Goal: Task Accomplishment & Management: Manage account settings

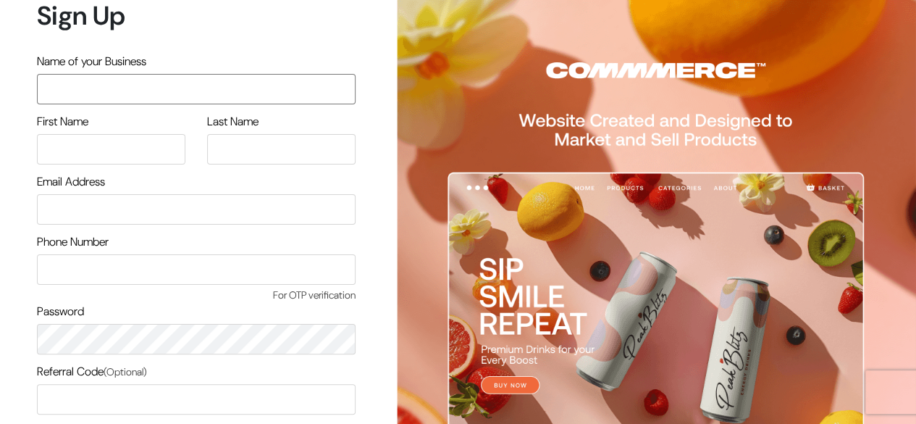
scroll to position [123, 0]
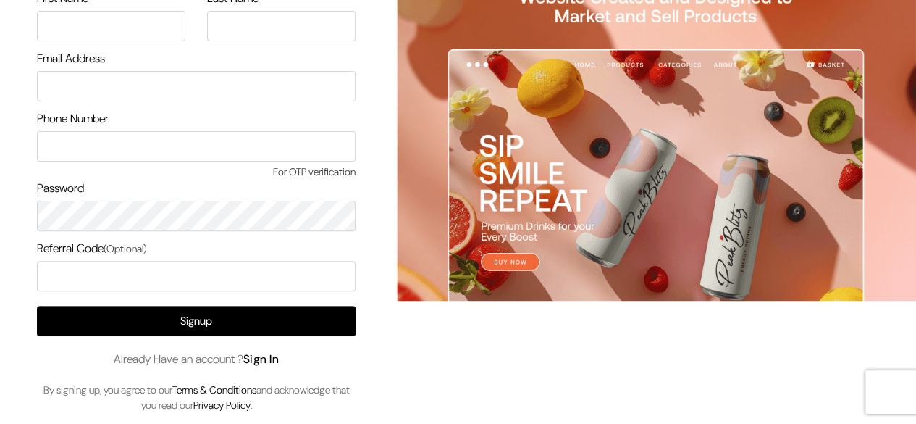
click at [277, 360] on link "Sign In" at bounding box center [261, 358] width 36 height 15
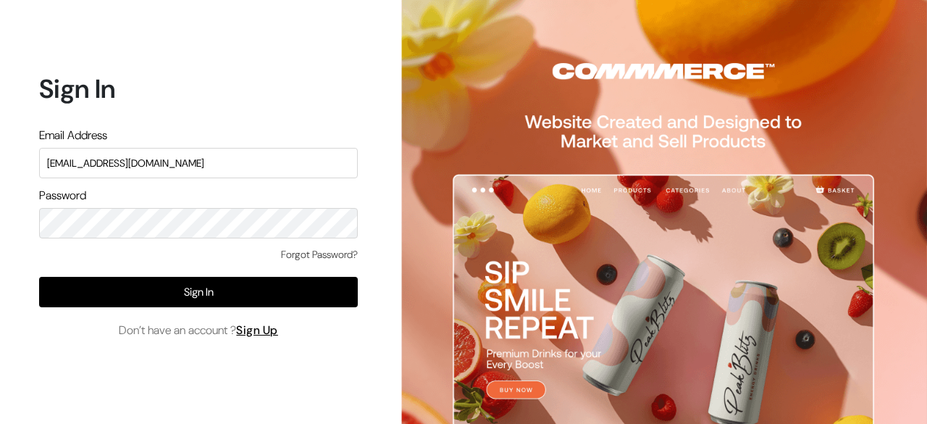
type input "surajp@outdoinc.com"
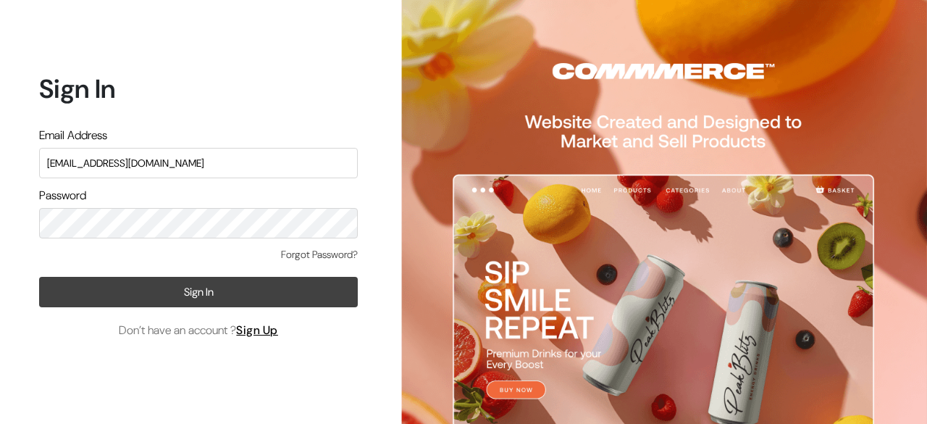
click at [222, 289] on button "Sign In" at bounding box center [198, 292] width 319 height 30
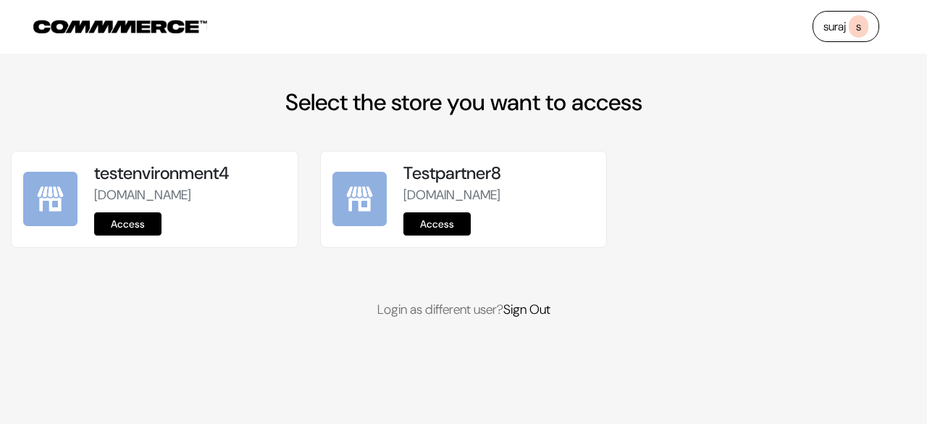
click at [126, 235] on link "Access" at bounding box center [127, 223] width 67 height 23
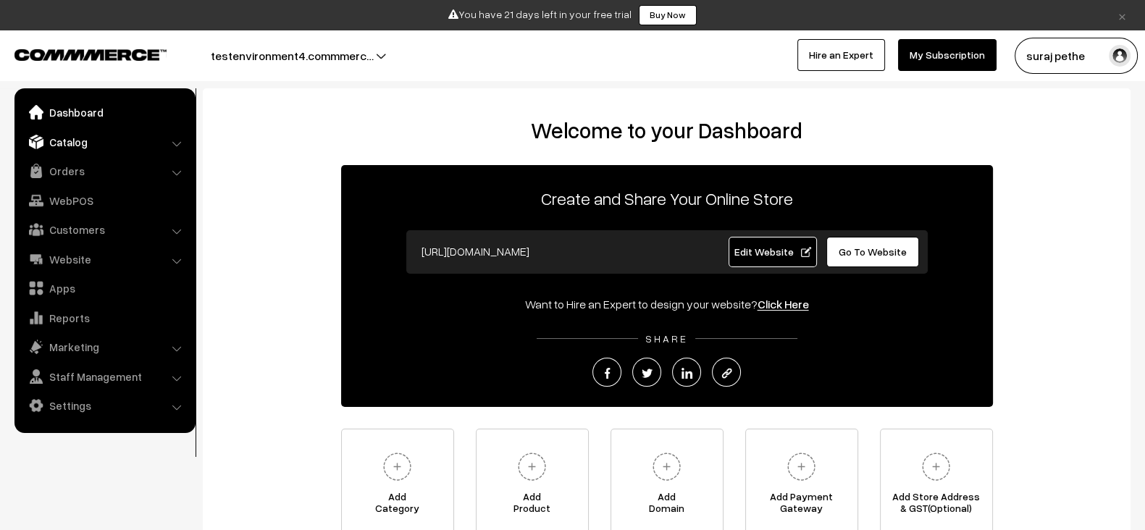
click at [125, 142] on link "Catalog" at bounding box center [104, 142] width 172 height 26
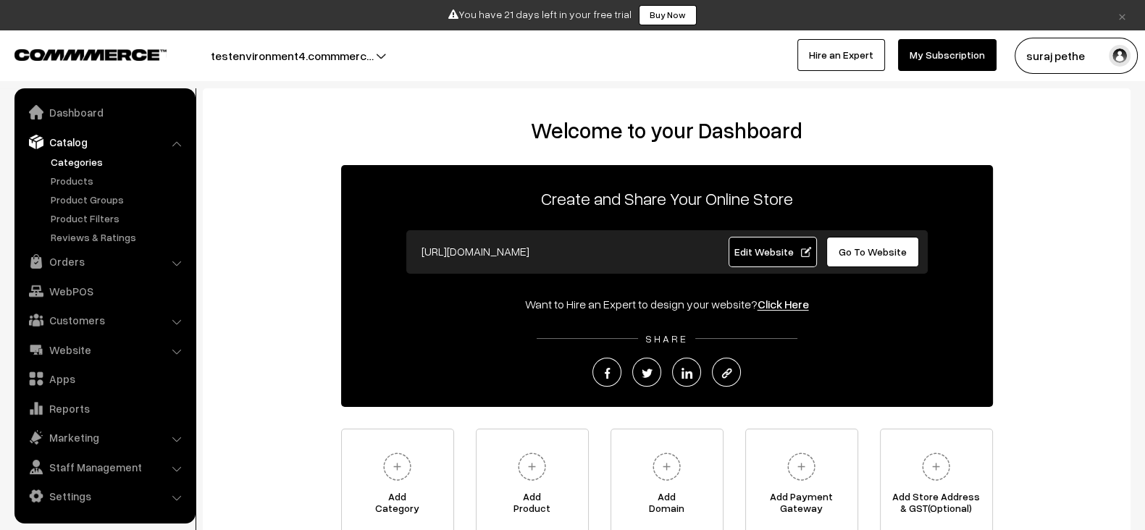
click at [95, 159] on link "Categories" at bounding box center [118, 161] width 143 height 15
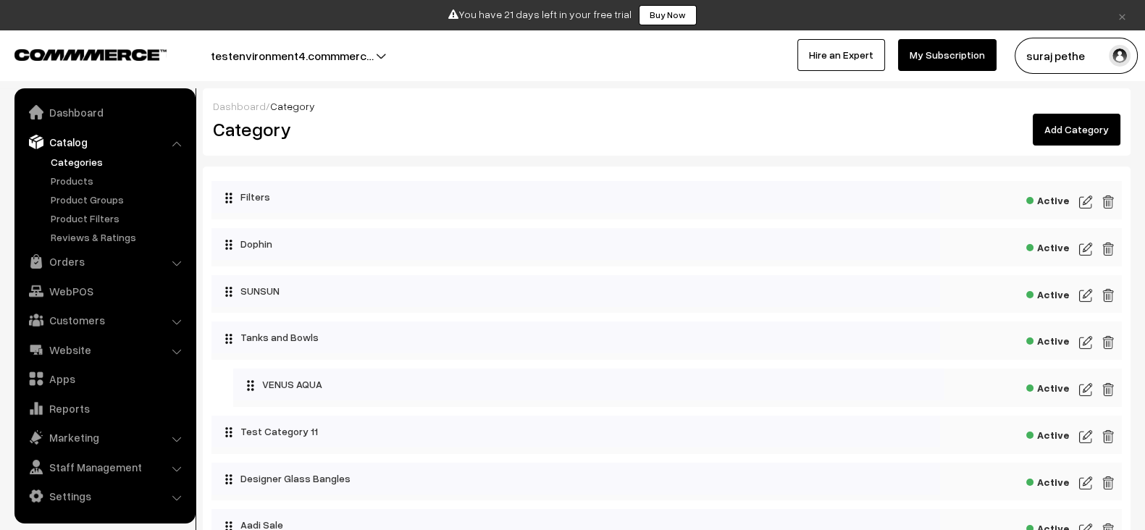
click at [1101, 122] on link "Add Category" at bounding box center [1076, 130] width 88 height 32
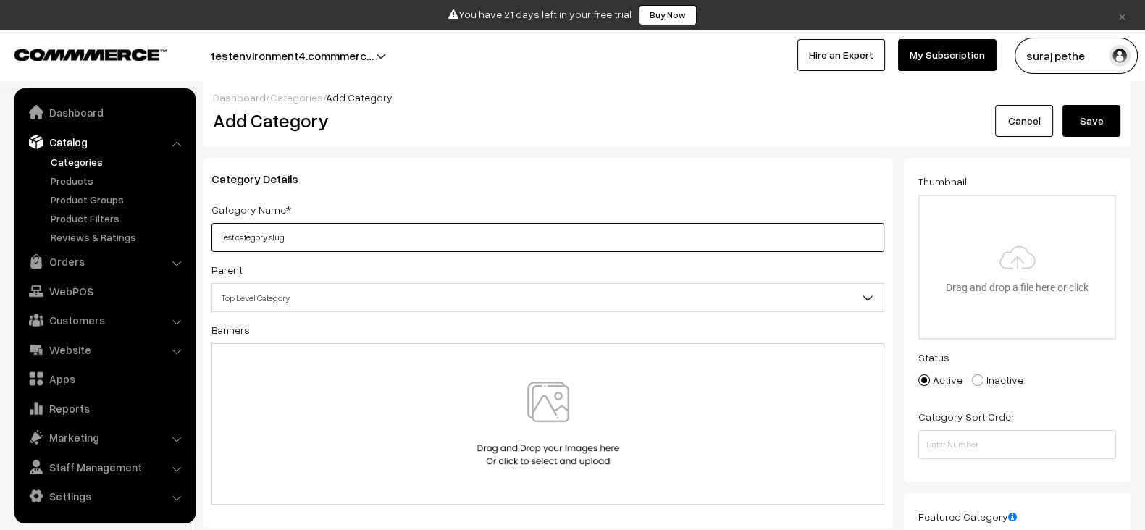
scroll to position [8, 0]
type input "Test category slug"
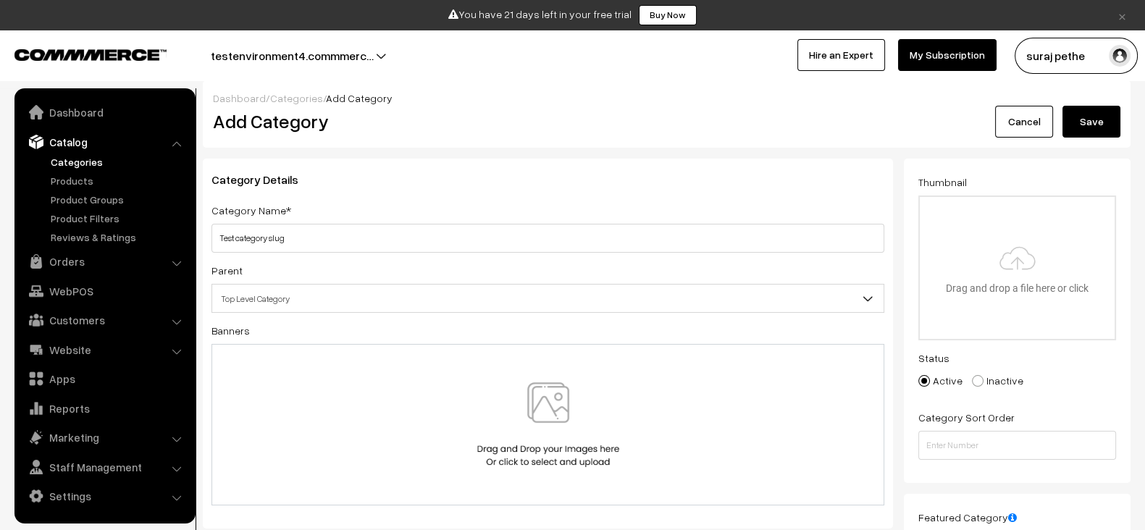
click at [1099, 119] on button "Save" at bounding box center [1091, 122] width 58 height 32
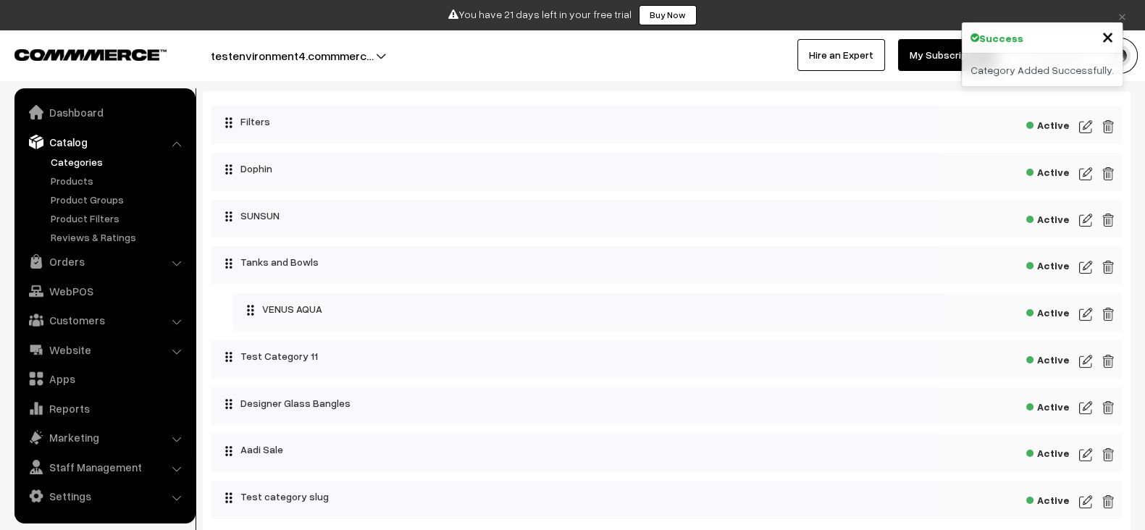
scroll to position [180, 0]
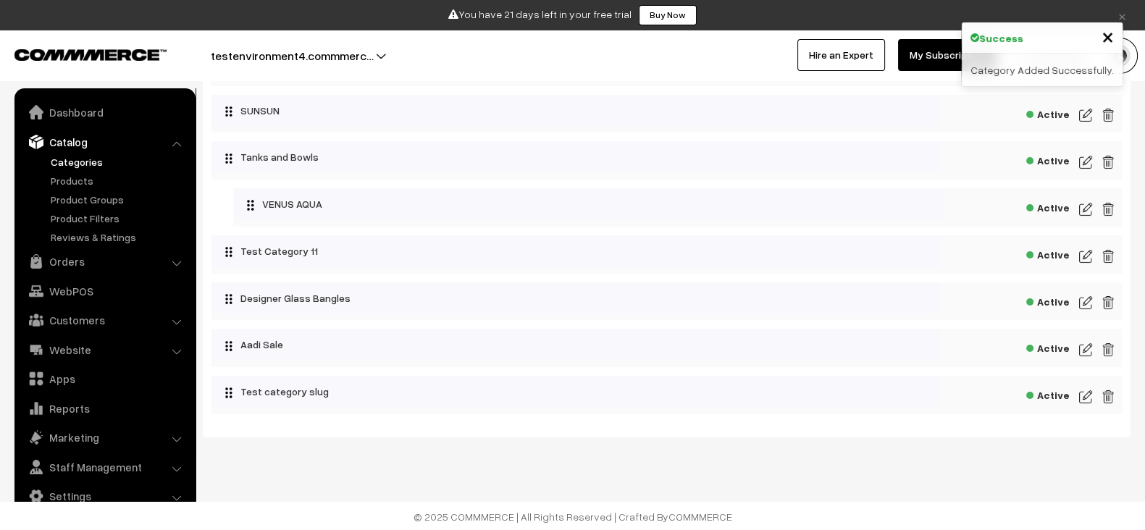
click at [1079, 395] on img at bounding box center [1085, 396] width 13 height 17
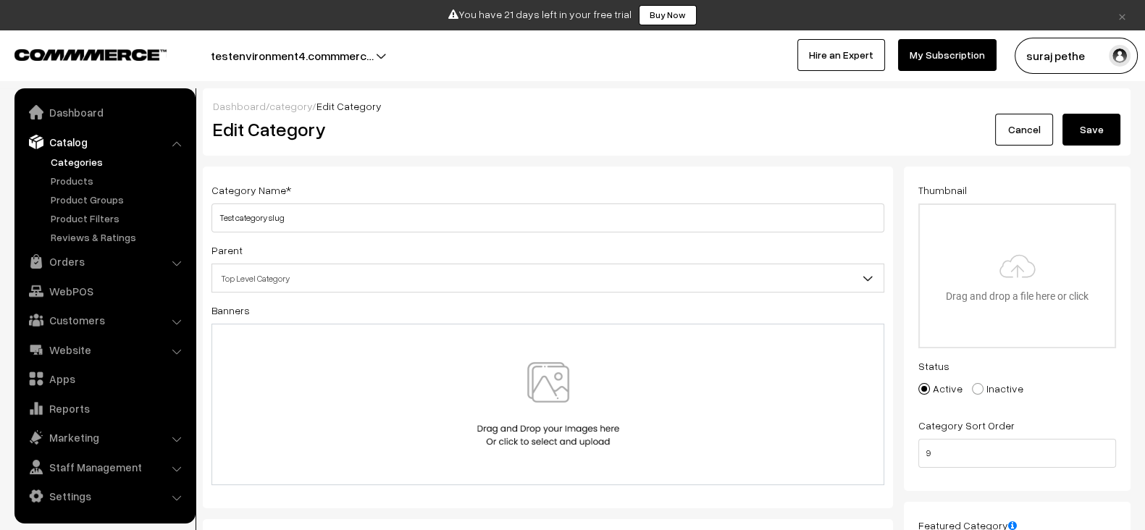
click at [1082, 128] on button "Save" at bounding box center [1091, 130] width 58 height 32
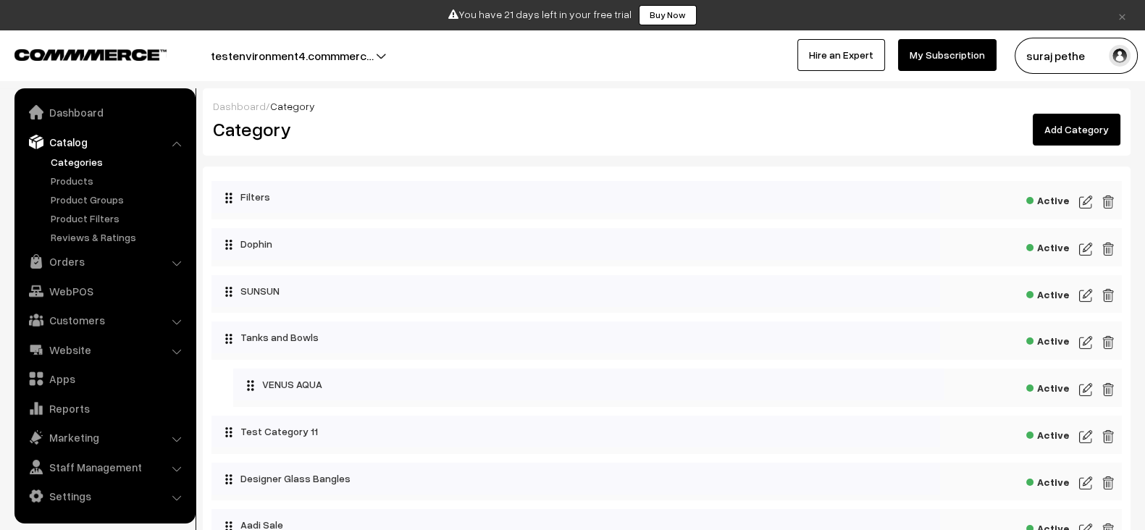
scroll to position [180, 0]
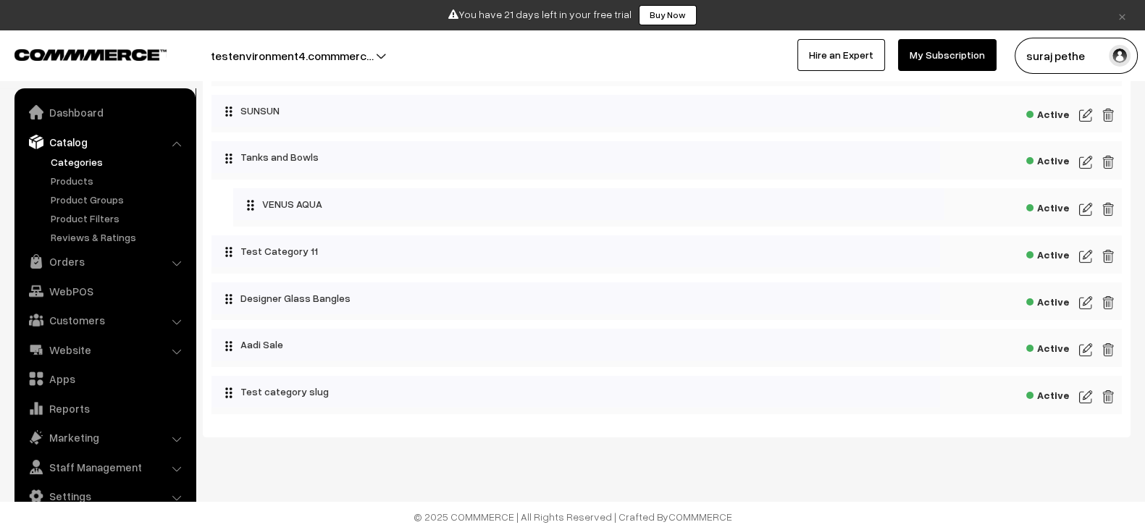
click at [1085, 398] on img at bounding box center [1085, 396] width 13 height 17
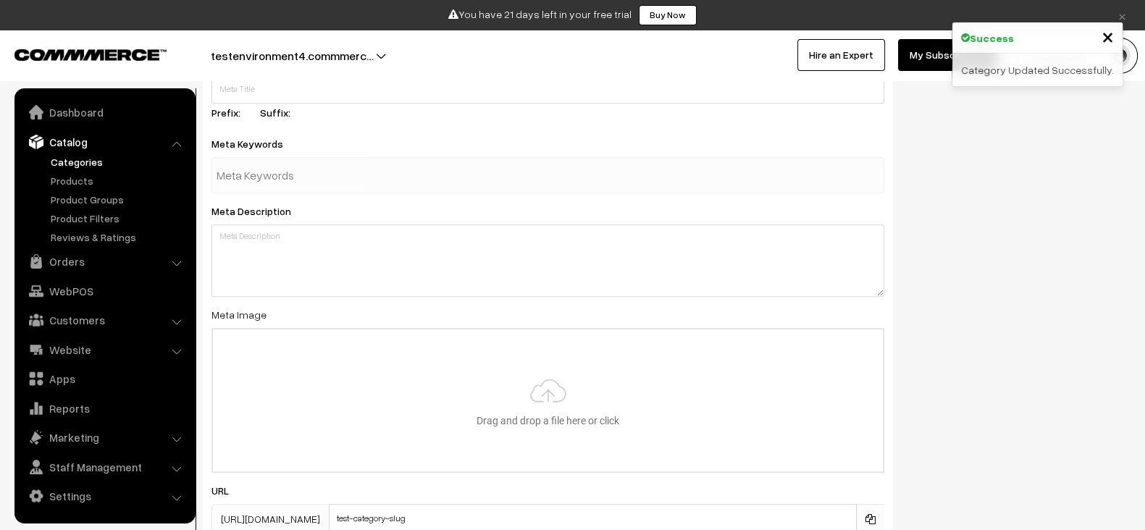
scroll to position [952, 0]
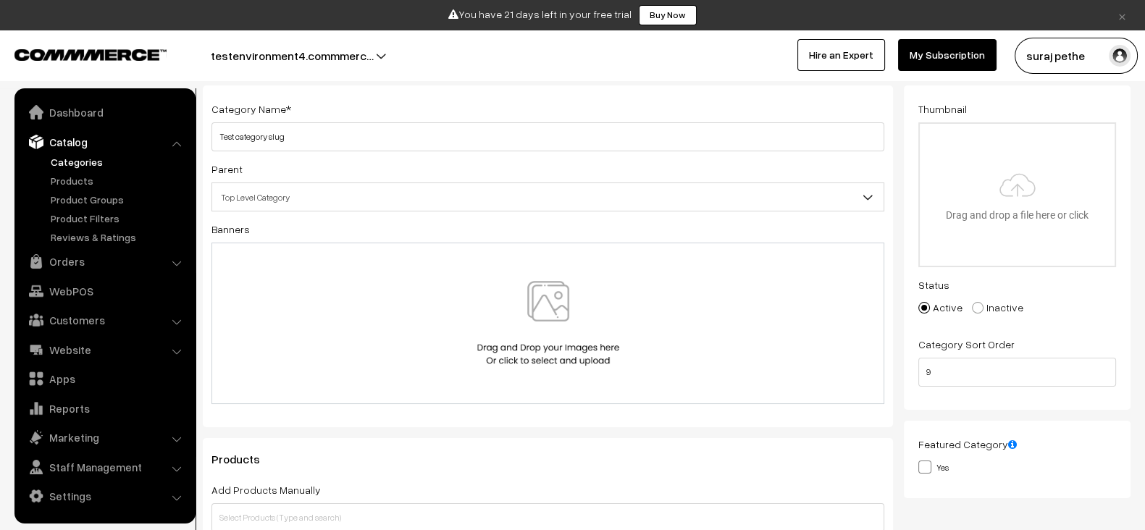
scroll to position [62, 0]
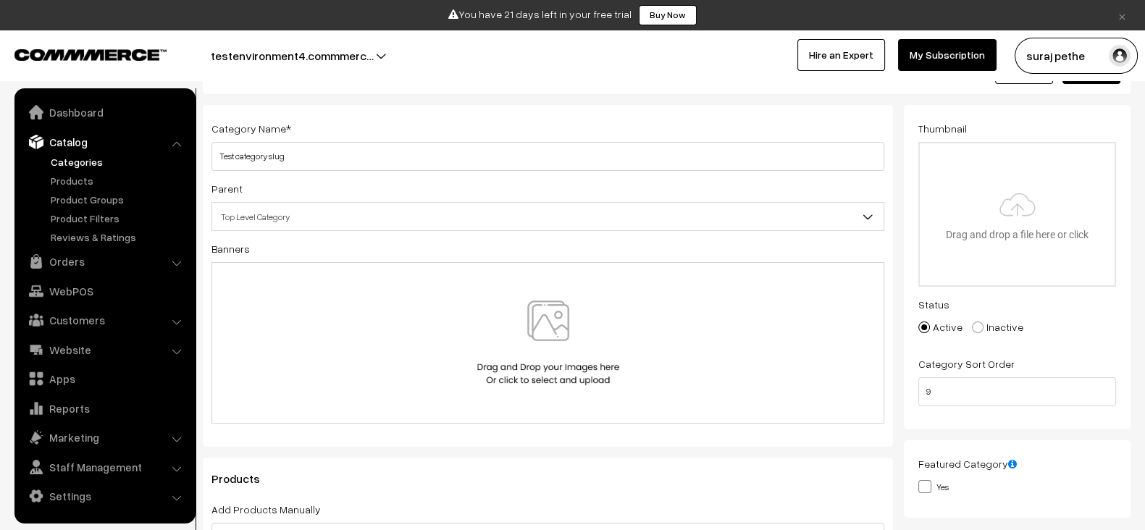
click at [517, 319] on img at bounding box center [548, 342] width 149 height 85
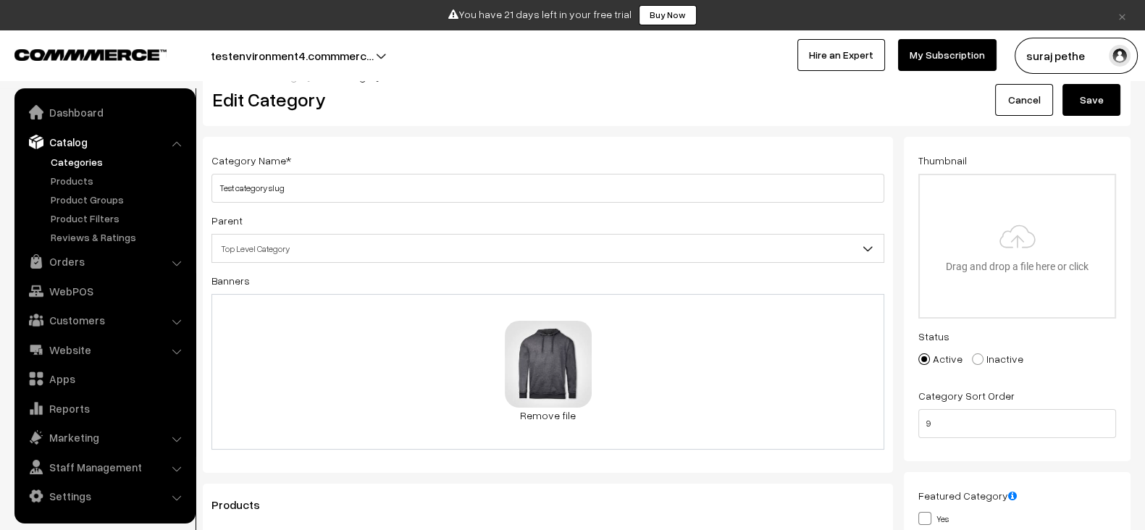
scroll to position [0, 0]
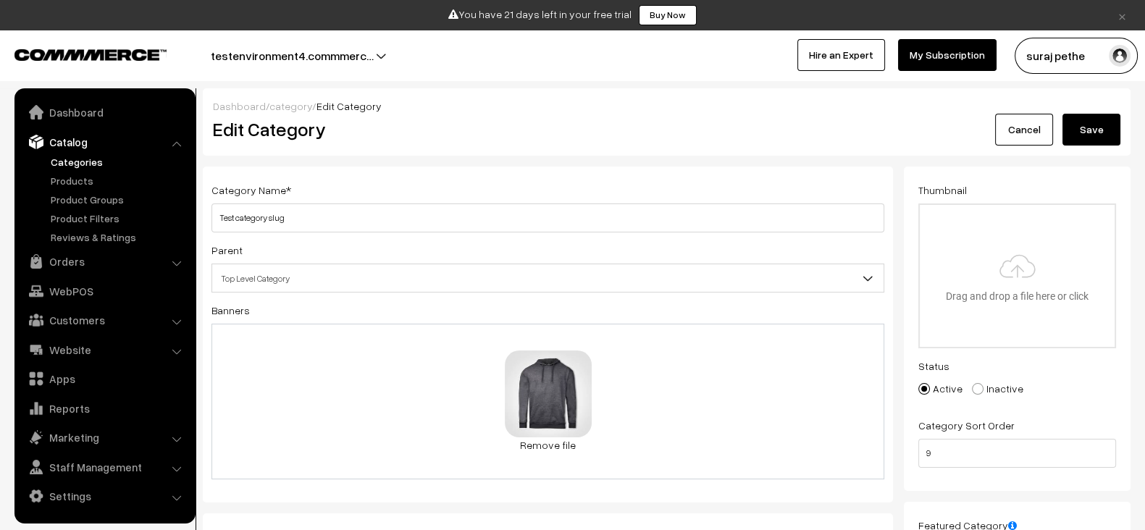
click at [1090, 120] on button "Save" at bounding box center [1091, 130] width 58 height 32
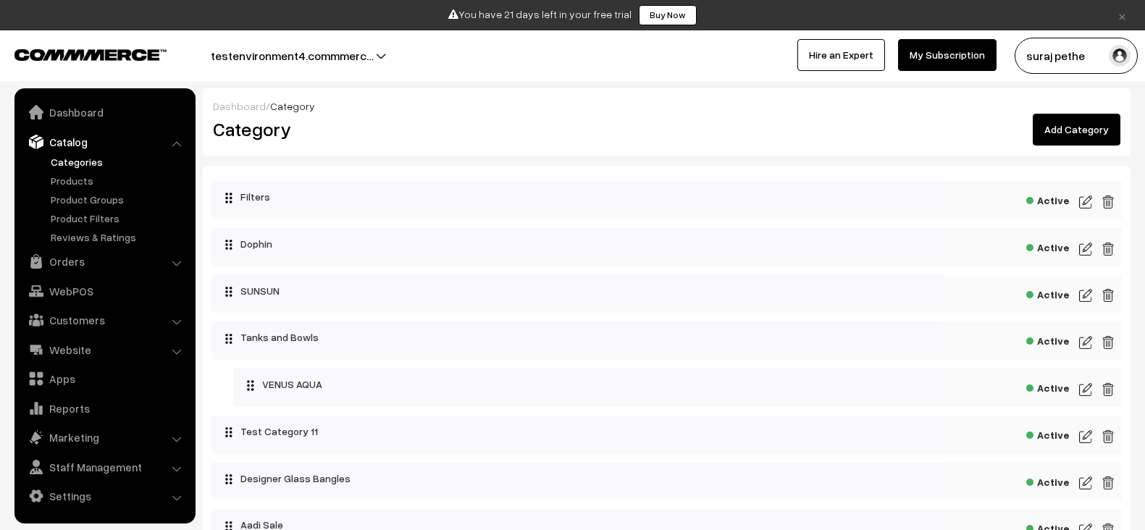
scroll to position [180, 0]
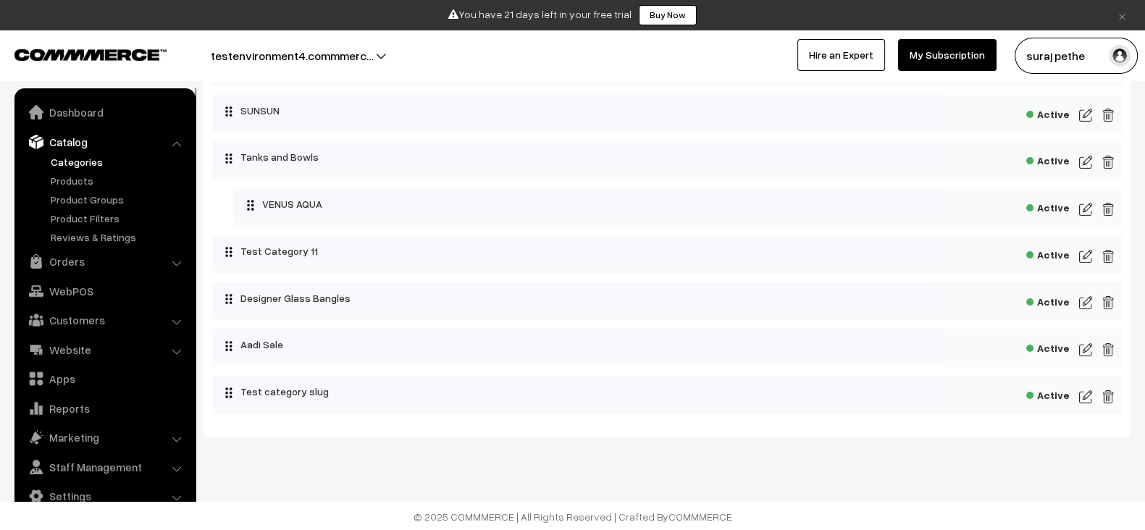
click at [1082, 397] on img at bounding box center [1085, 396] width 13 height 17
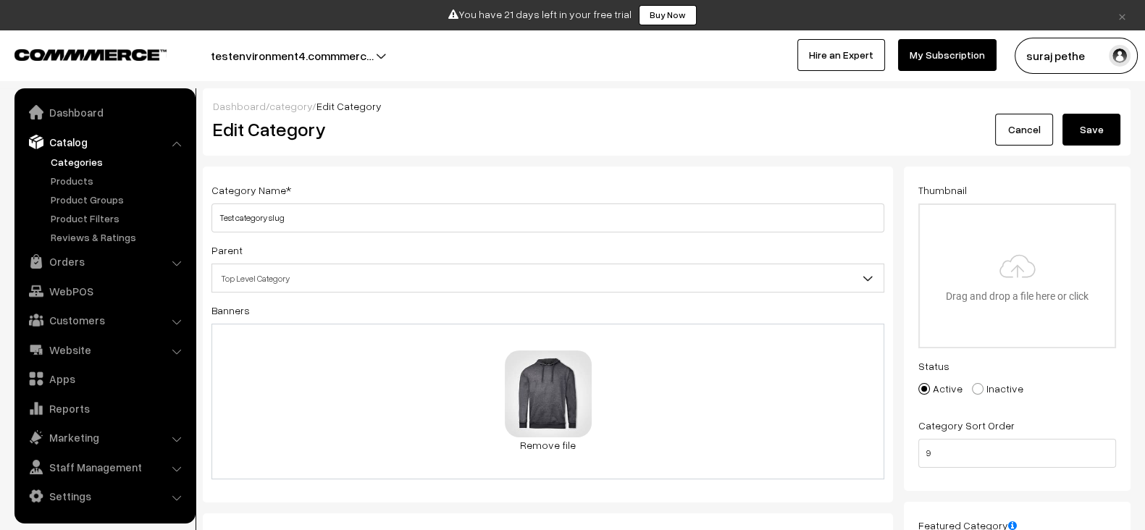
click at [1085, 125] on button "Save" at bounding box center [1091, 130] width 58 height 32
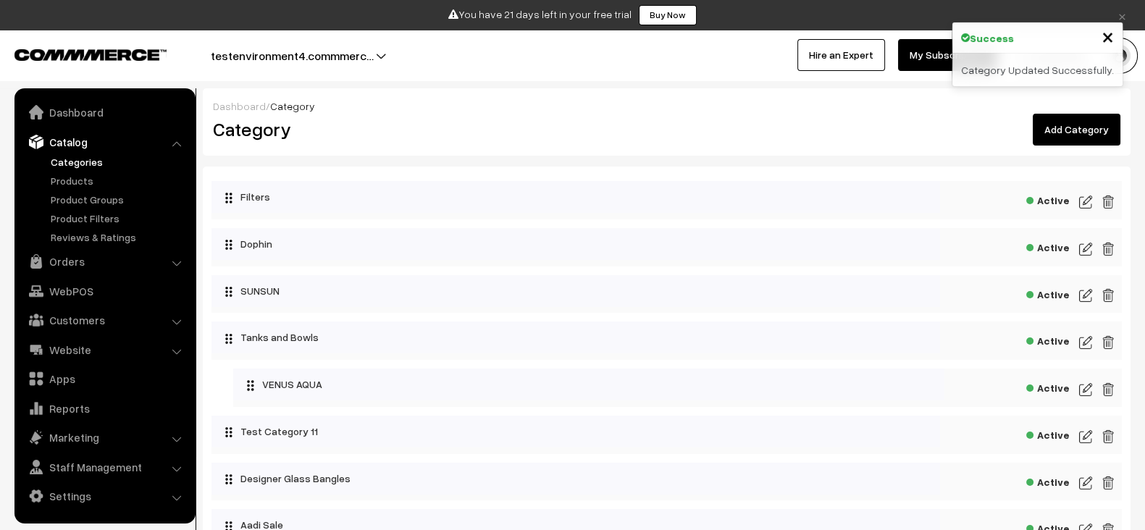
scroll to position [180, 0]
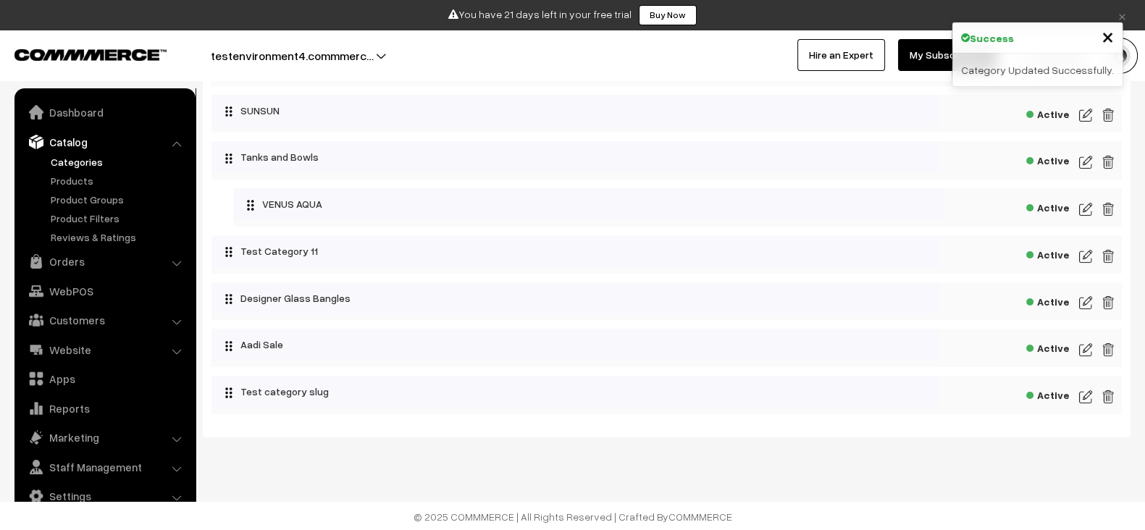
click at [1088, 395] on img at bounding box center [1085, 396] width 13 height 17
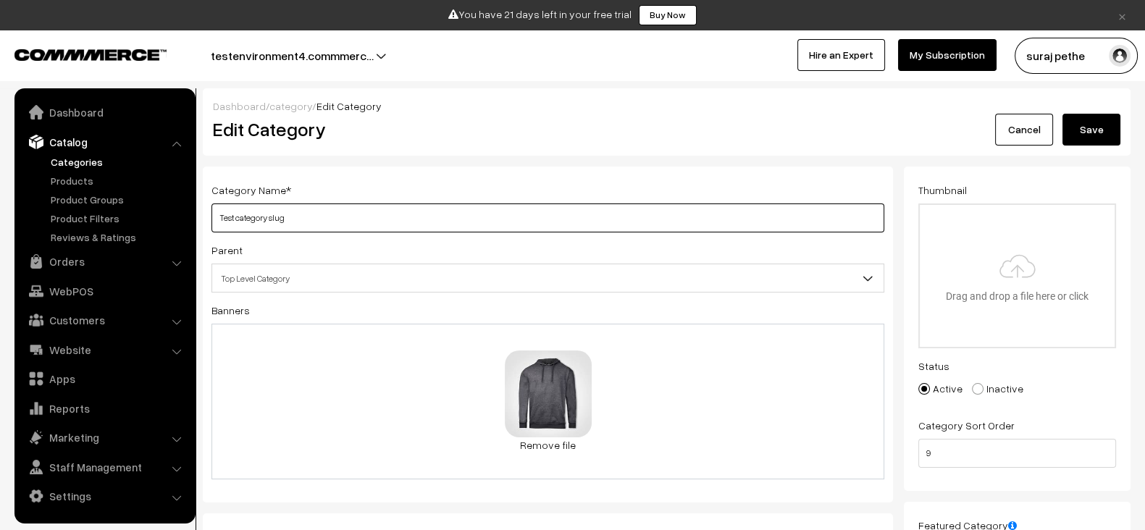
click at [580, 221] on input "Test category slug" at bounding box center [547, 217] width 673 height 29
type input "Test category slug test"
click at [891, 146] on div "Dashboard / category / Edit Category Edit Category Cancel Save" at bounding box center [666, 121] width 927 height 67
click at [1077, 135] on button "Save" at bounding box center [1091, 130] width 58 height 32
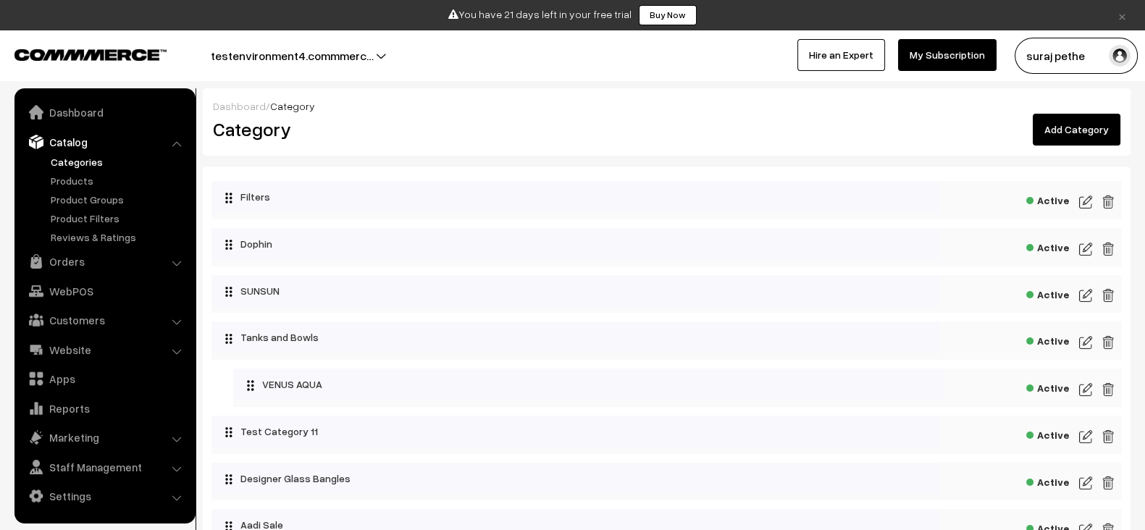
scroll to position [180, 0]
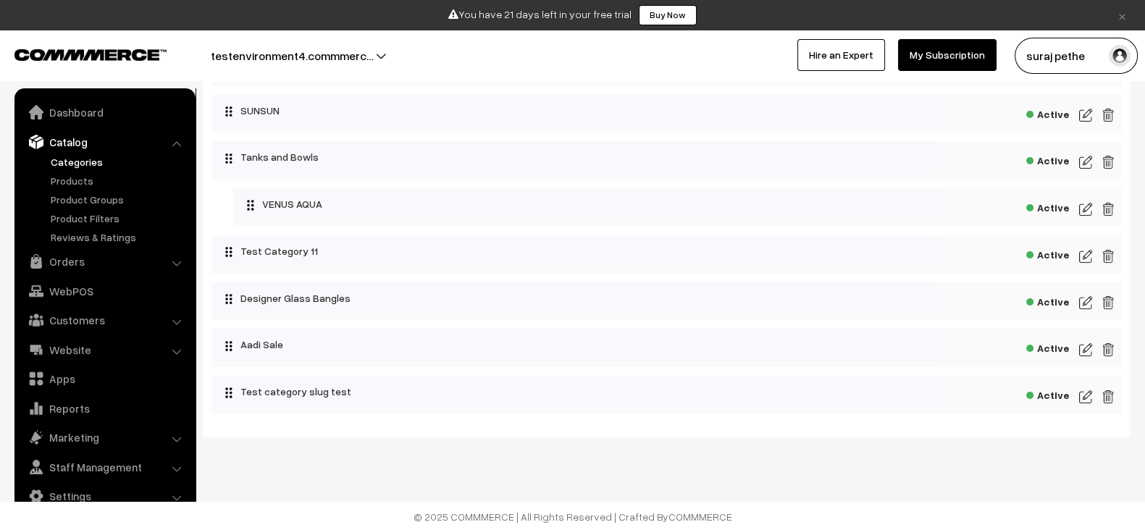
click at [1087, 392] on img at bounding box center [1085, 396] width 13 height 17
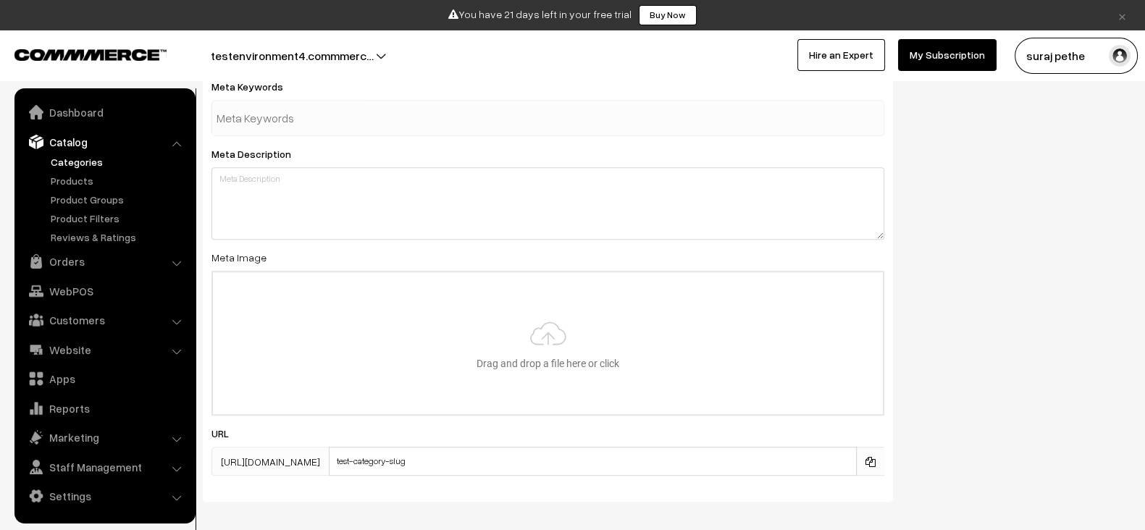
scroll to position [946, 0]
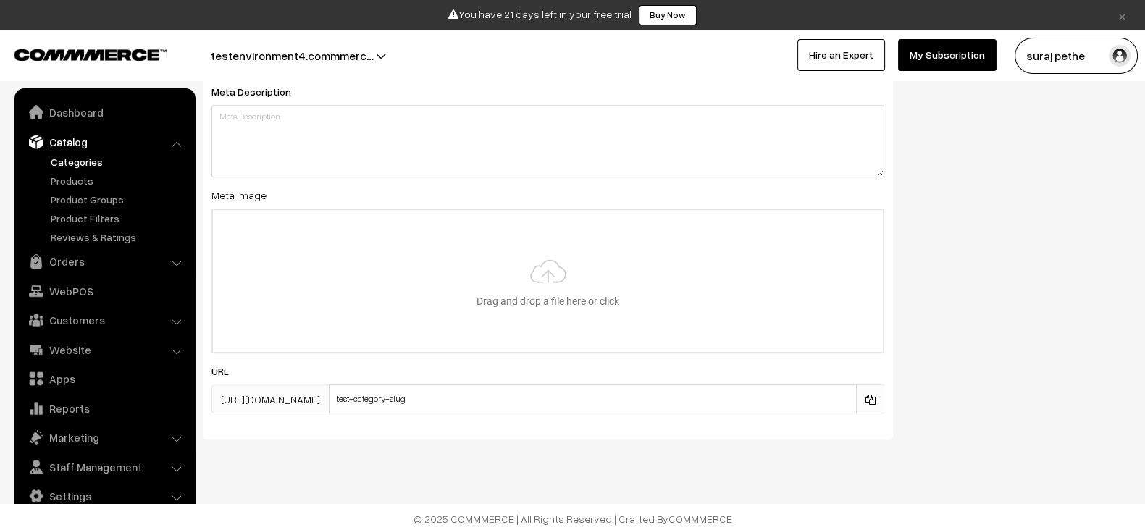
click at [912, 344] on div "SEO Meta Title Prefix: Suffix: Meta Keywords Meta Description Meta Image Drag a…" at bounding box center [666, 170] width 949 height 560
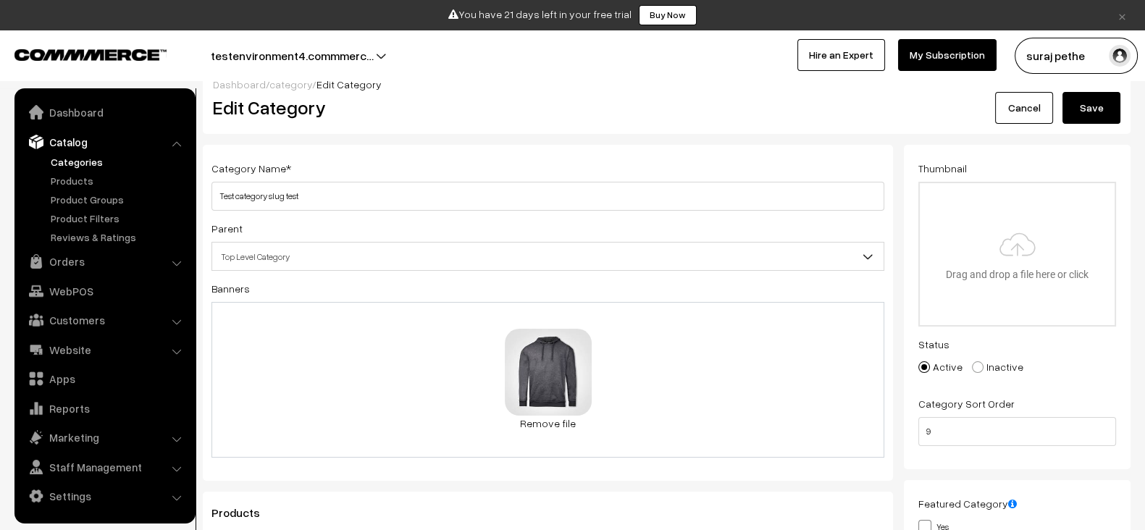
scroll to position [0, 0]
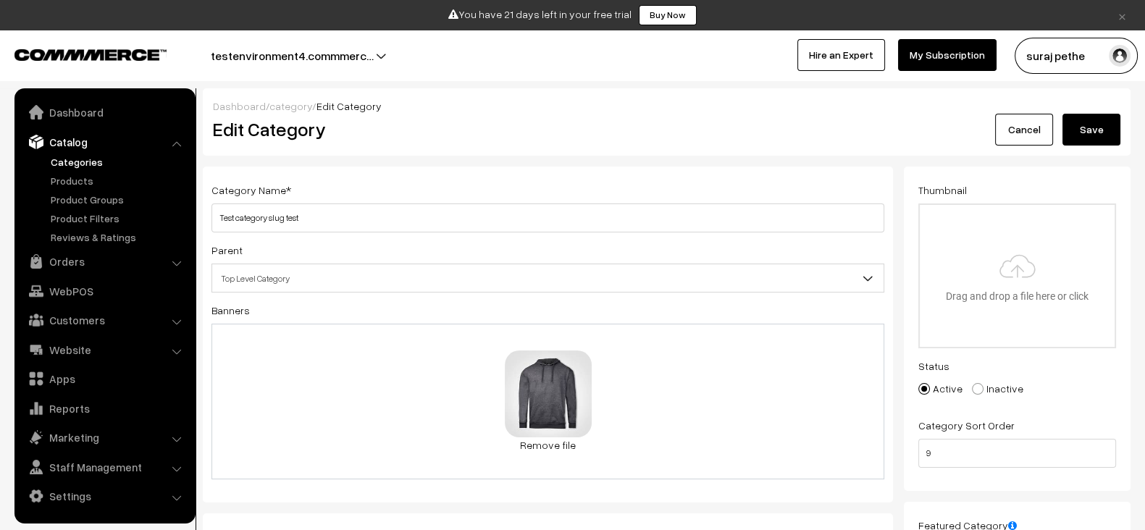
click at [1105, 114] on button "Save" at bounding box center [1091, 130] width 58 height 32
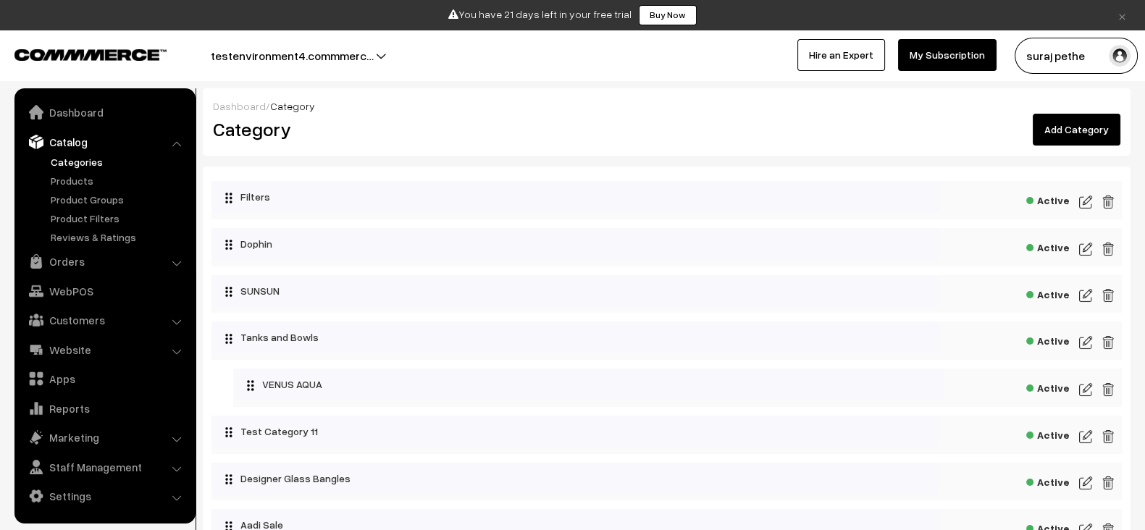
click at [1084, 202] on img at bounding box center [1085, 201] width 13 height 17
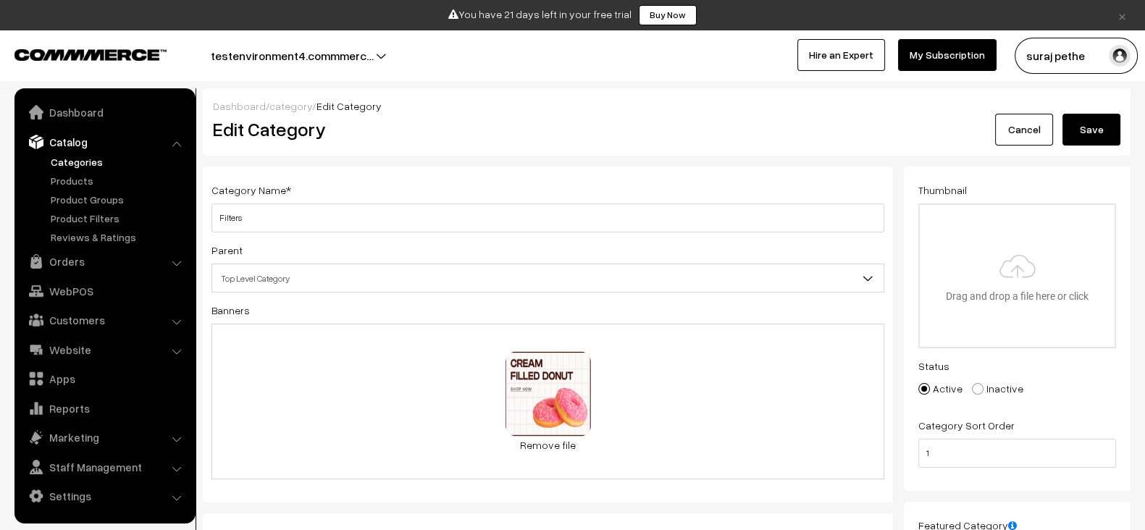
click at [1098, 130] on button "Save" at bounding box center [1091, 130] width 58 height 32
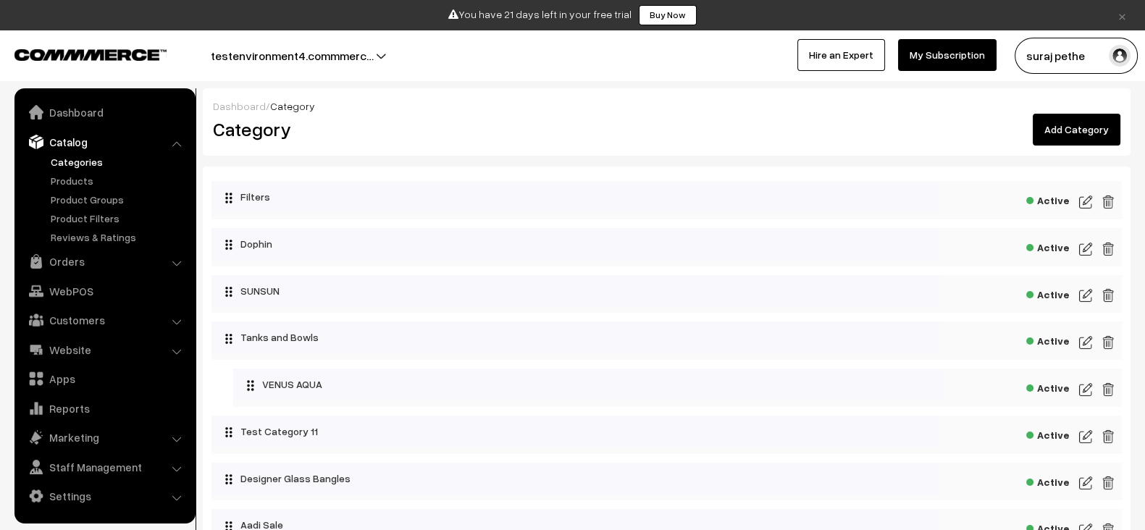
click at [1088, 201] on img at bounding box center [1085, 201] width 13 height 17
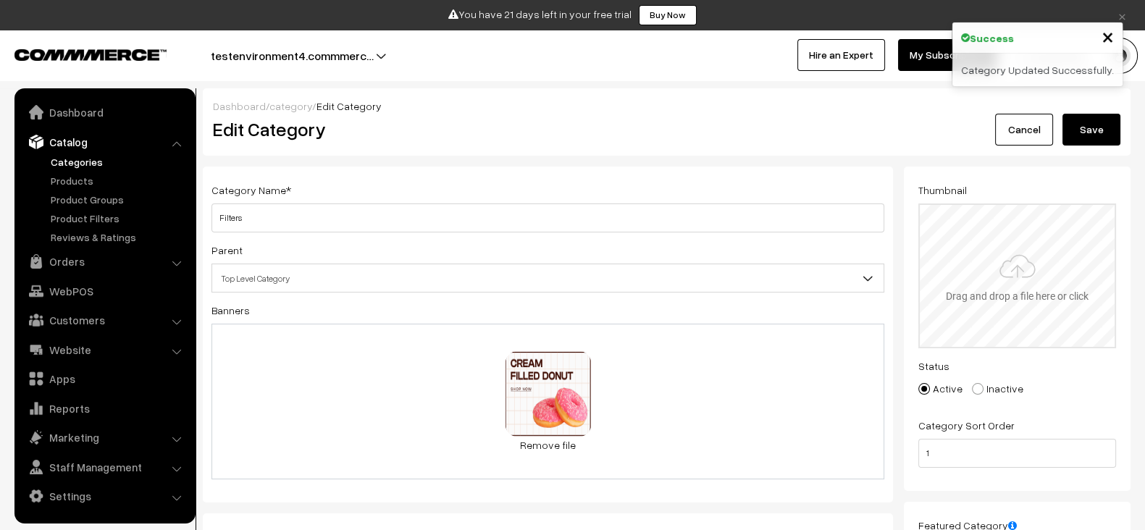
click at [1004, 307] on input "file" at bounding box center [1017, 276] width 195 height 142
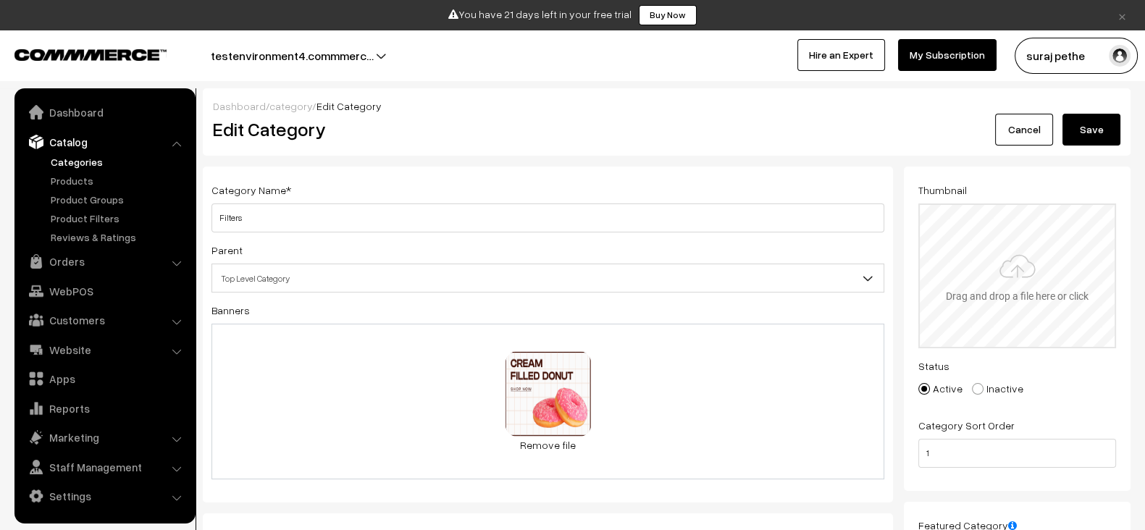
type input "C:\fakepath\download (26).jpg"
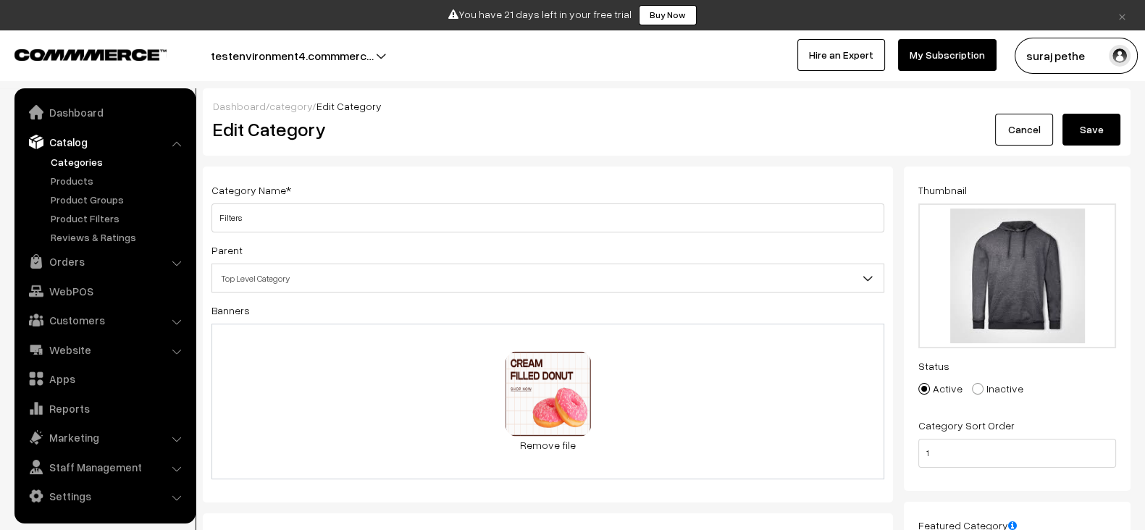
scroll to position [5, 0]
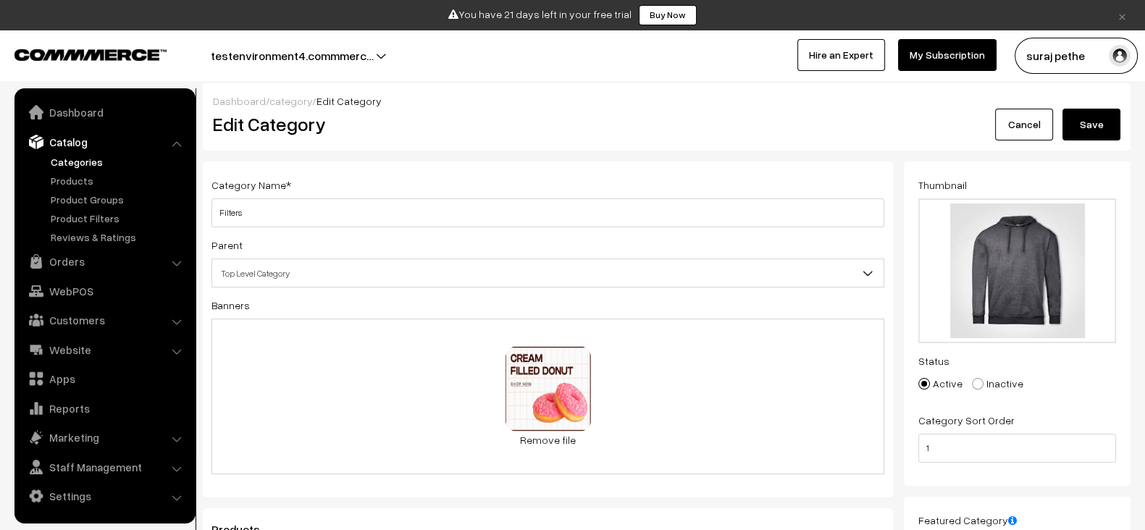
click at [1107, 130] on button "Save" at bounding box center [1091, 125] width 58 height 32
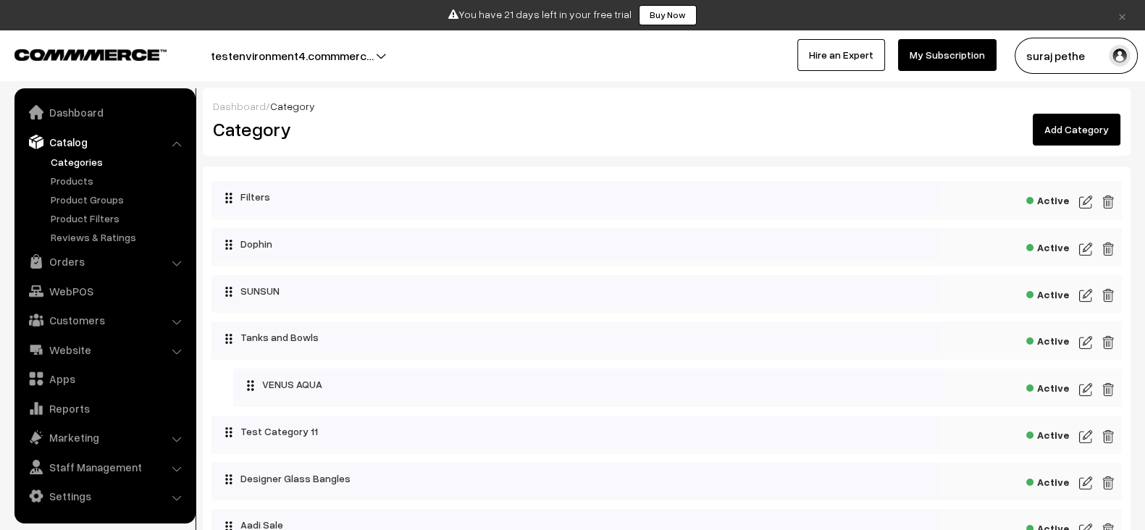
click at [1092, 201] on div "Active" at bounding box center [666, 200] width 910 height 38
click at [1088, 201] on img at bounding box center [1085, 201] width 13 height 17
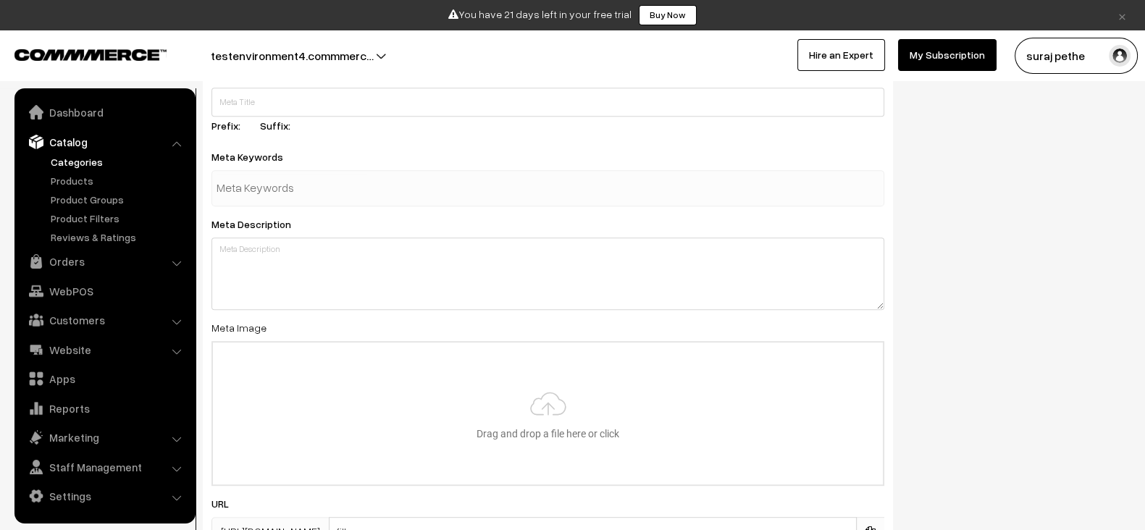
scroll to position [968, 0]
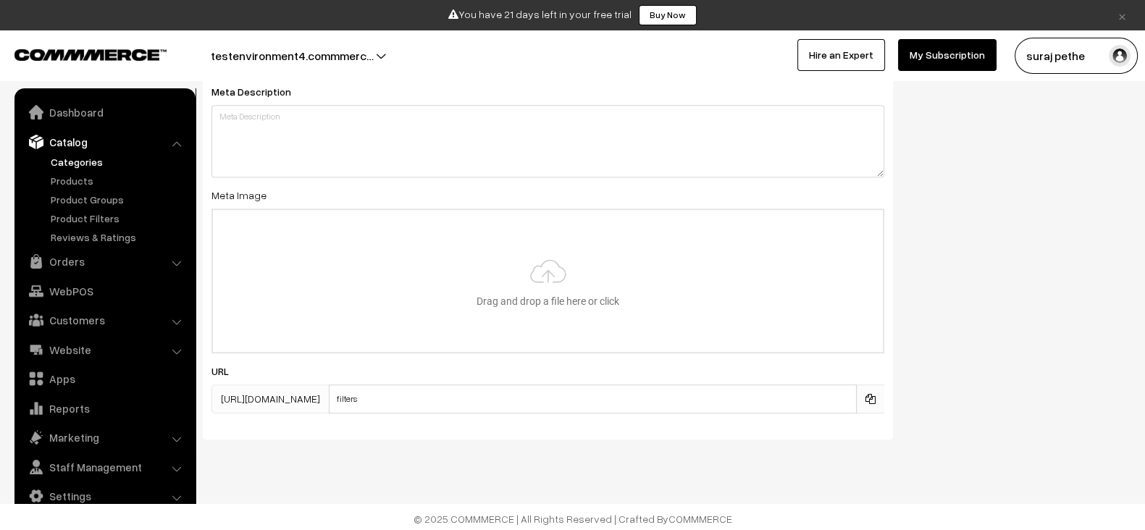
click at [1064, 322] on div "SEO Meta Title Prefix: Suffix: Meta Keywords Meta Description Meta Image Drag a…" at bounding box center [666, 169] width 949 height 560
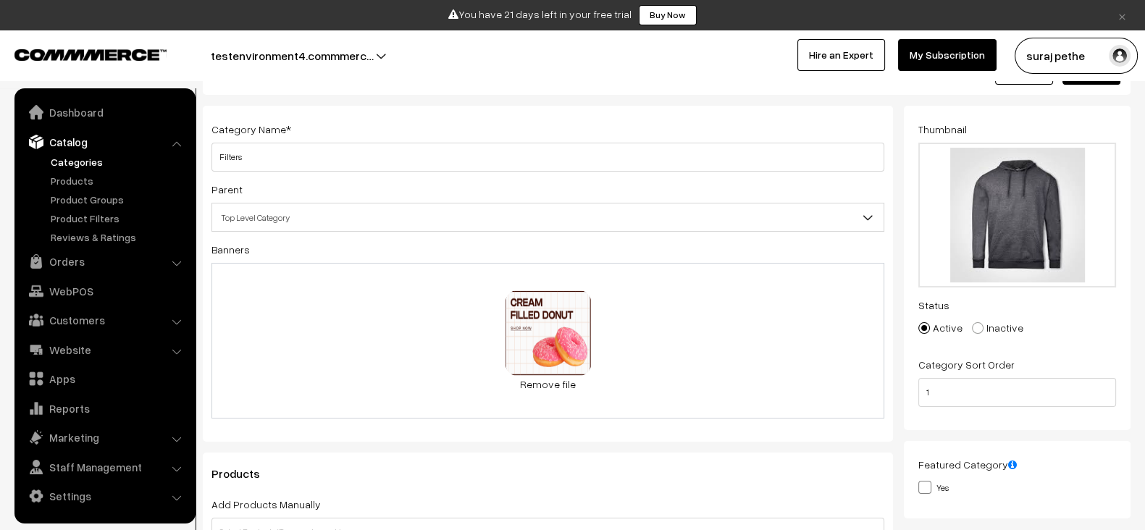
scroll to position [0, 0]
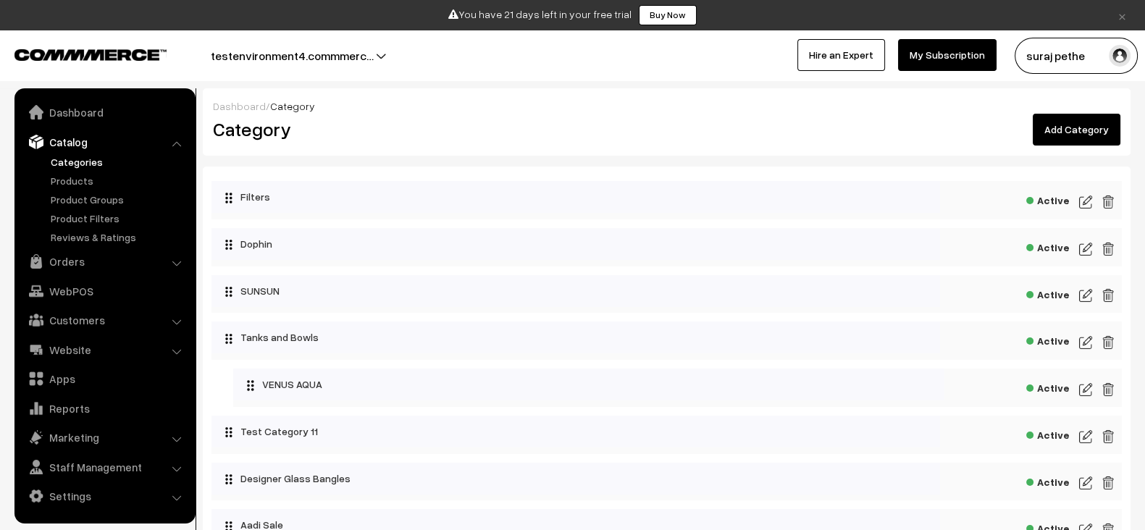
click at [1086, 247] on img at bounding box center [1085, 248] width 13 height 17
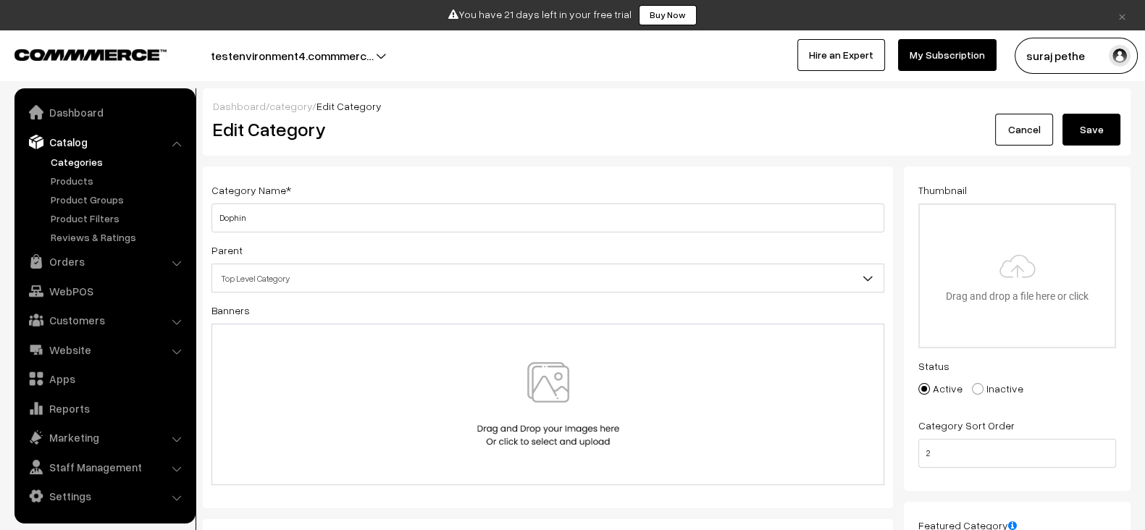
click at [613, 435] on img at bounding box center [548, 404] width 149 height 85
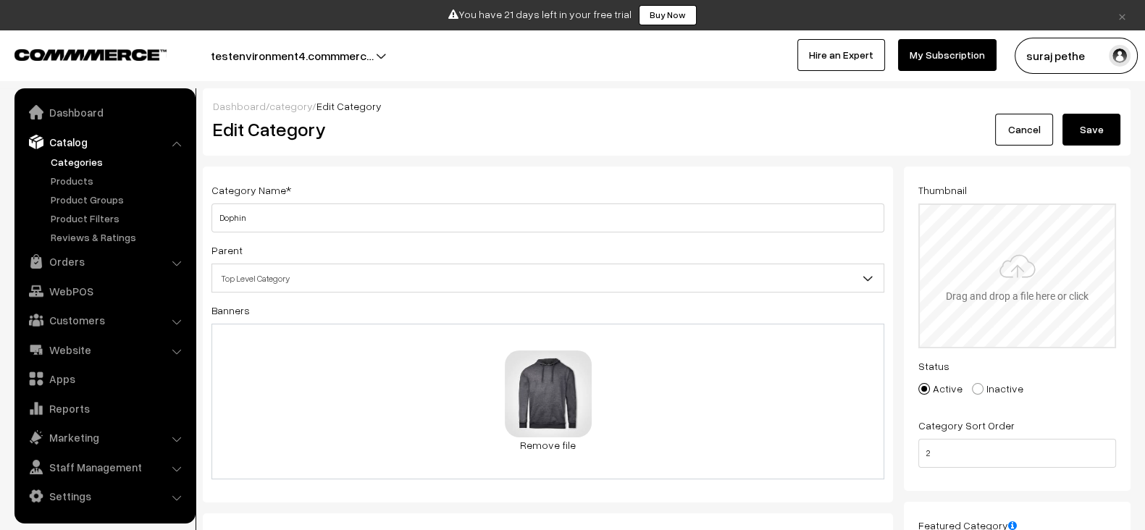
click at [945, 273] on input "file" at bounding box center [1017, 276] width 195 height 142
type input "C:\fakepath\imgi_3_1_6c0689d8-fb11-427e-9411-4e3f917311c5.png"
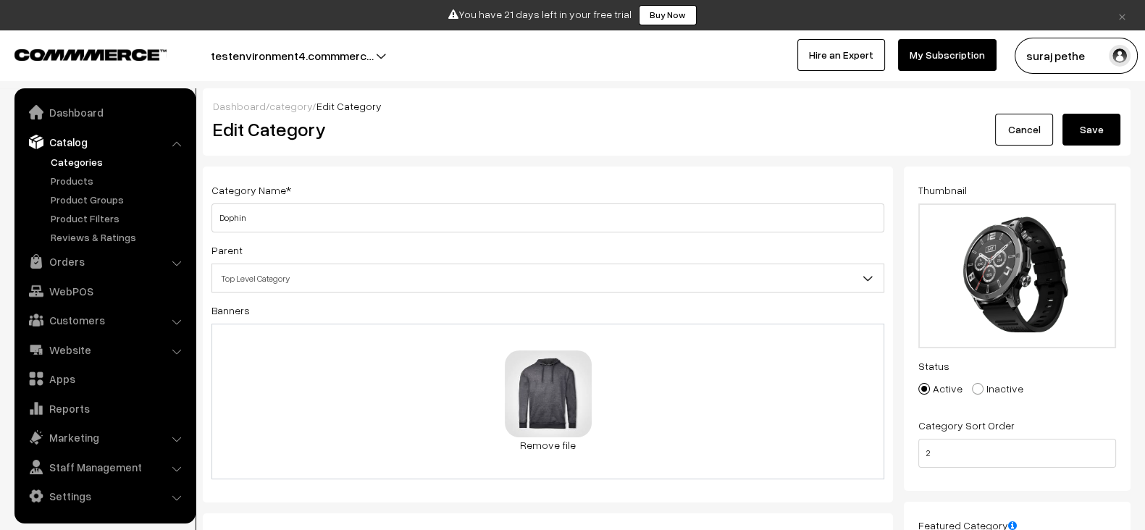
click at [1095, 118] on button "Save" at bounding box center [1091, 130] width 58 height 32
